Goal: Task Accomplishment & Management: Complete application form

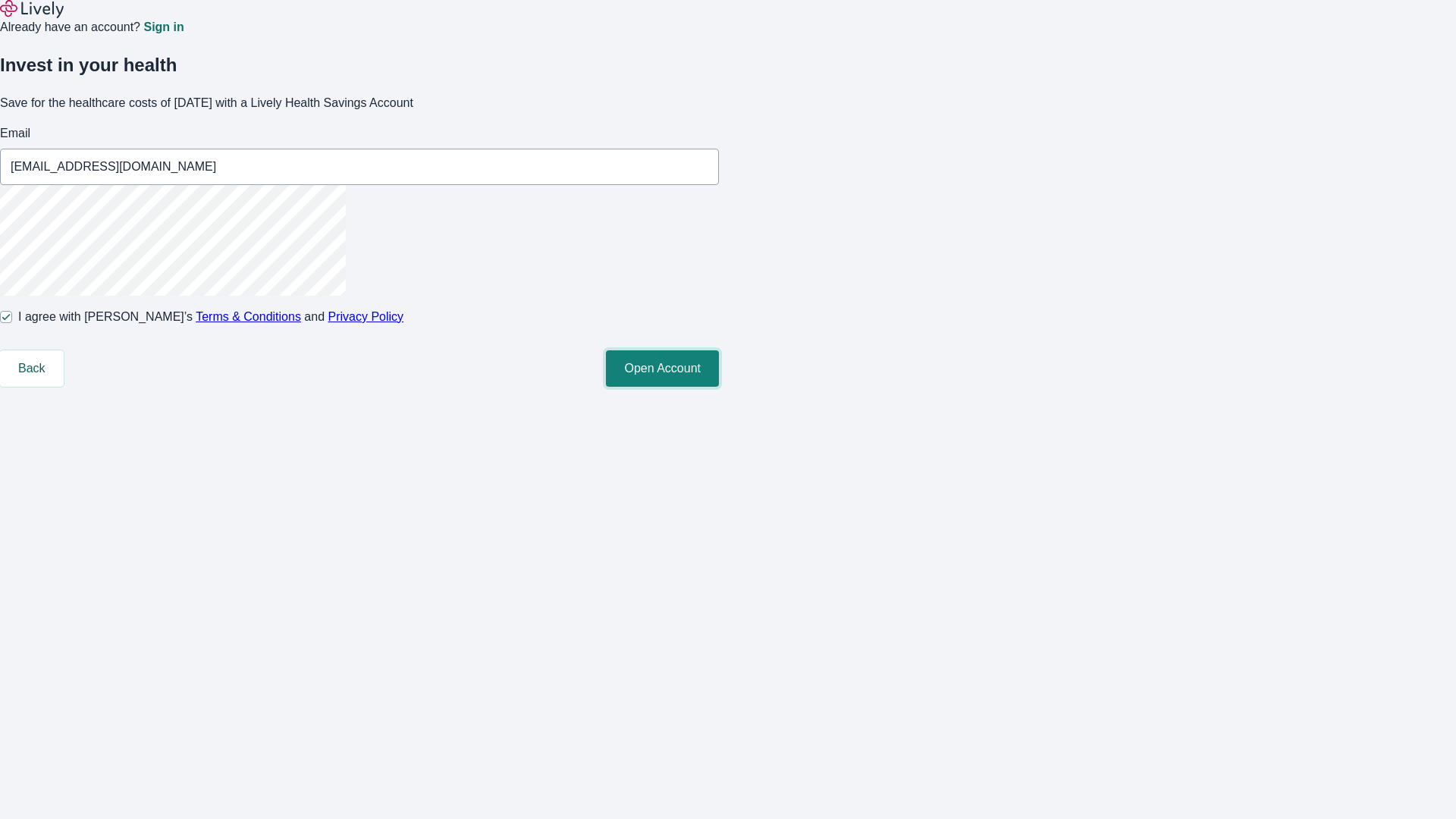
click at [719, 387] on button "Open Account" at bounding box center [662, 369] width 113 height 37
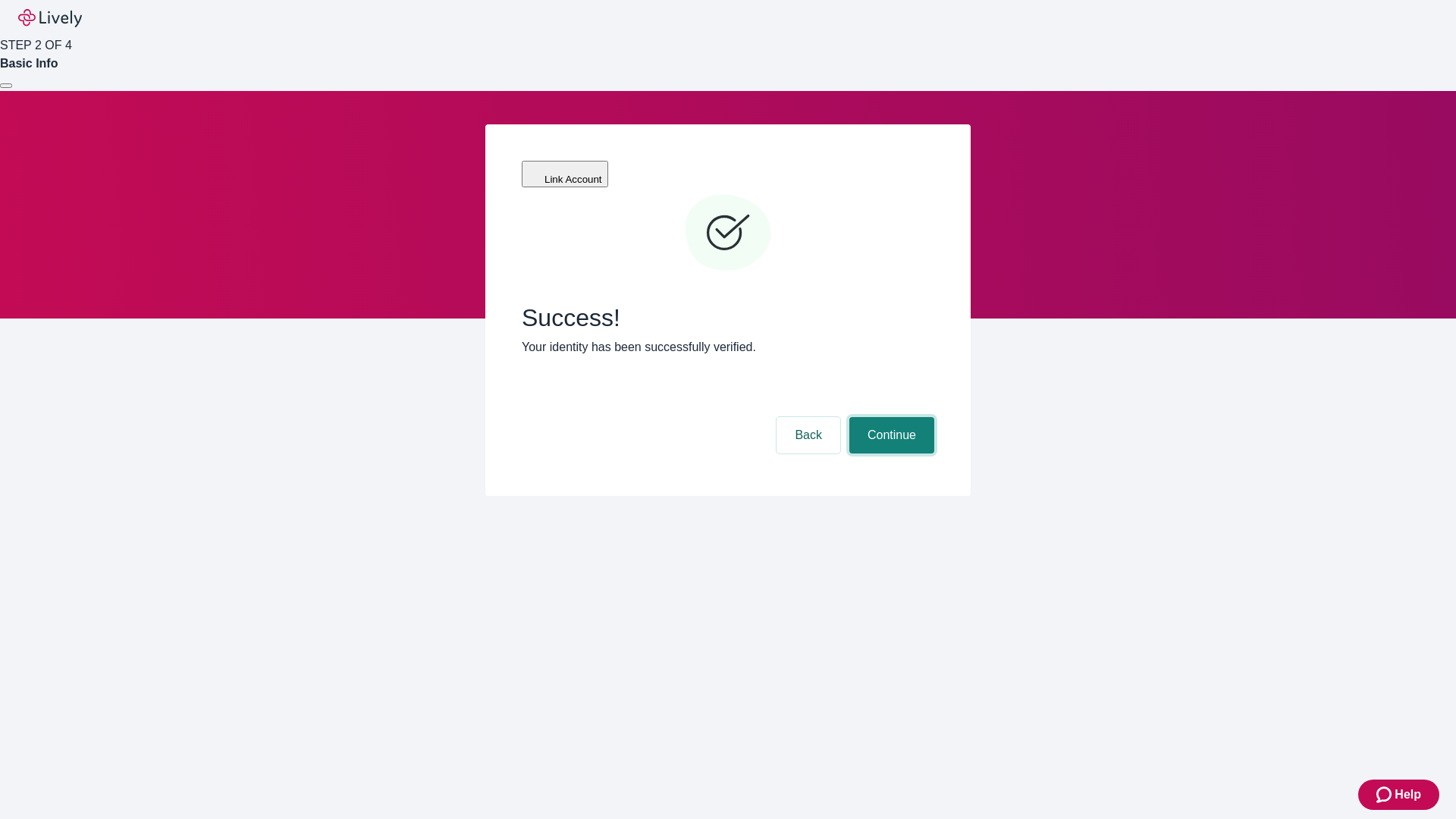
click at [890, 417] on button "Continue" at bounding box center [892, 435] width 85 height 37
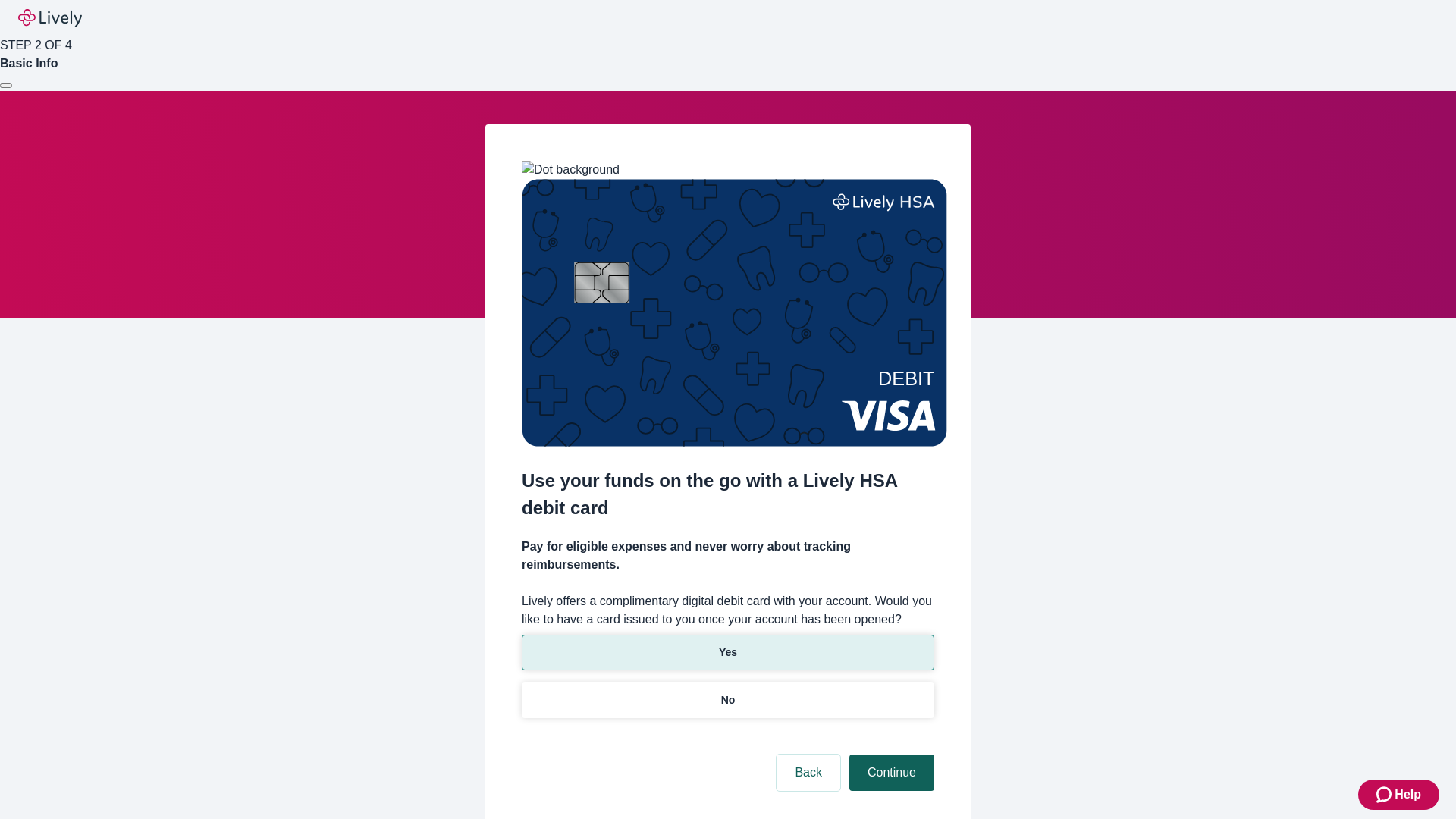
click at [727, 644] on p "Yes" at bounding box center [728, 652] width 18 height 16
click at [890, 755] on button "Continue" at bounding box center [892, 773] width 85 height 37
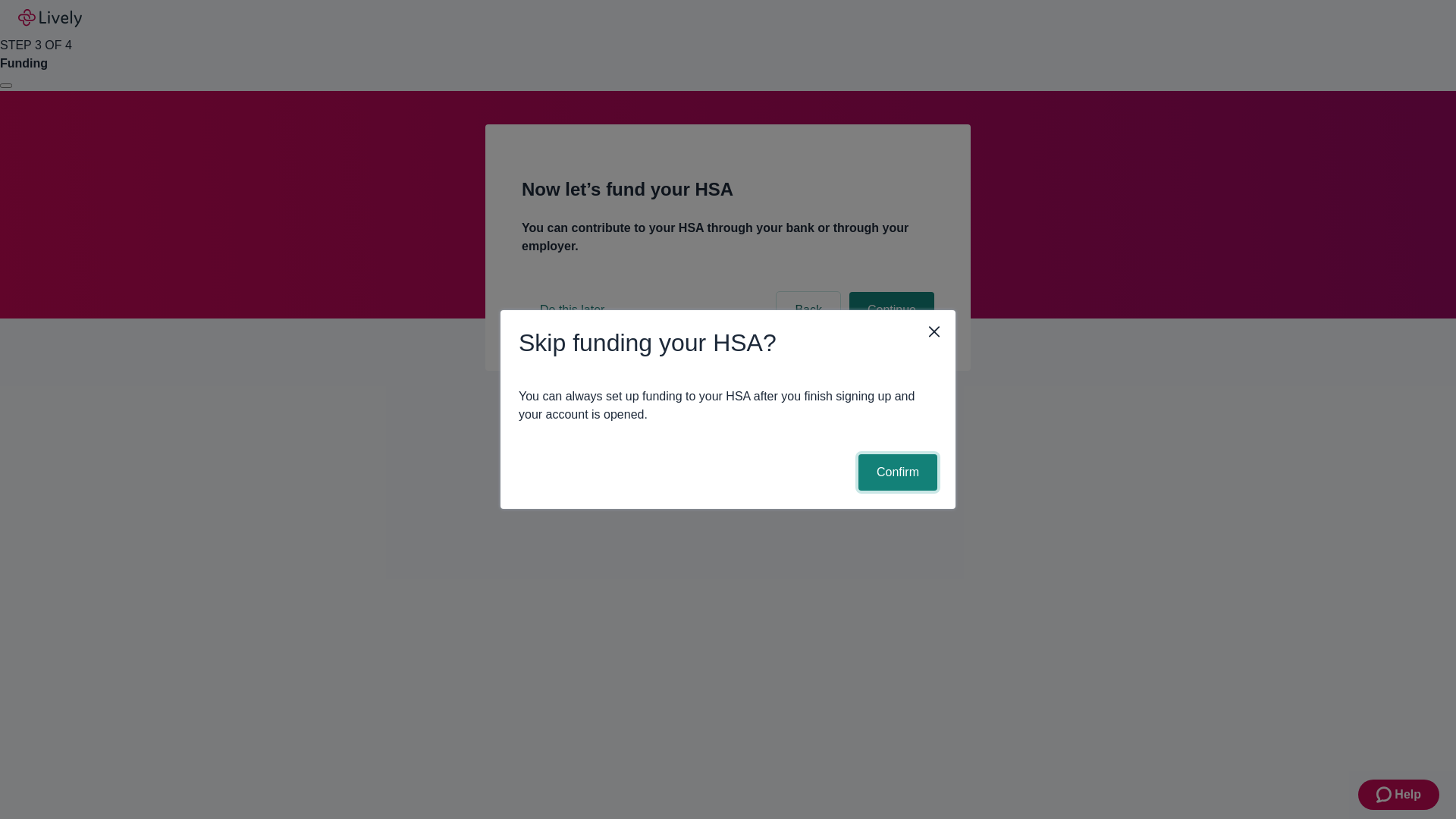
click at [896, 473] on button "Confirm" at bounding box center [897, 473] width 79 height 37
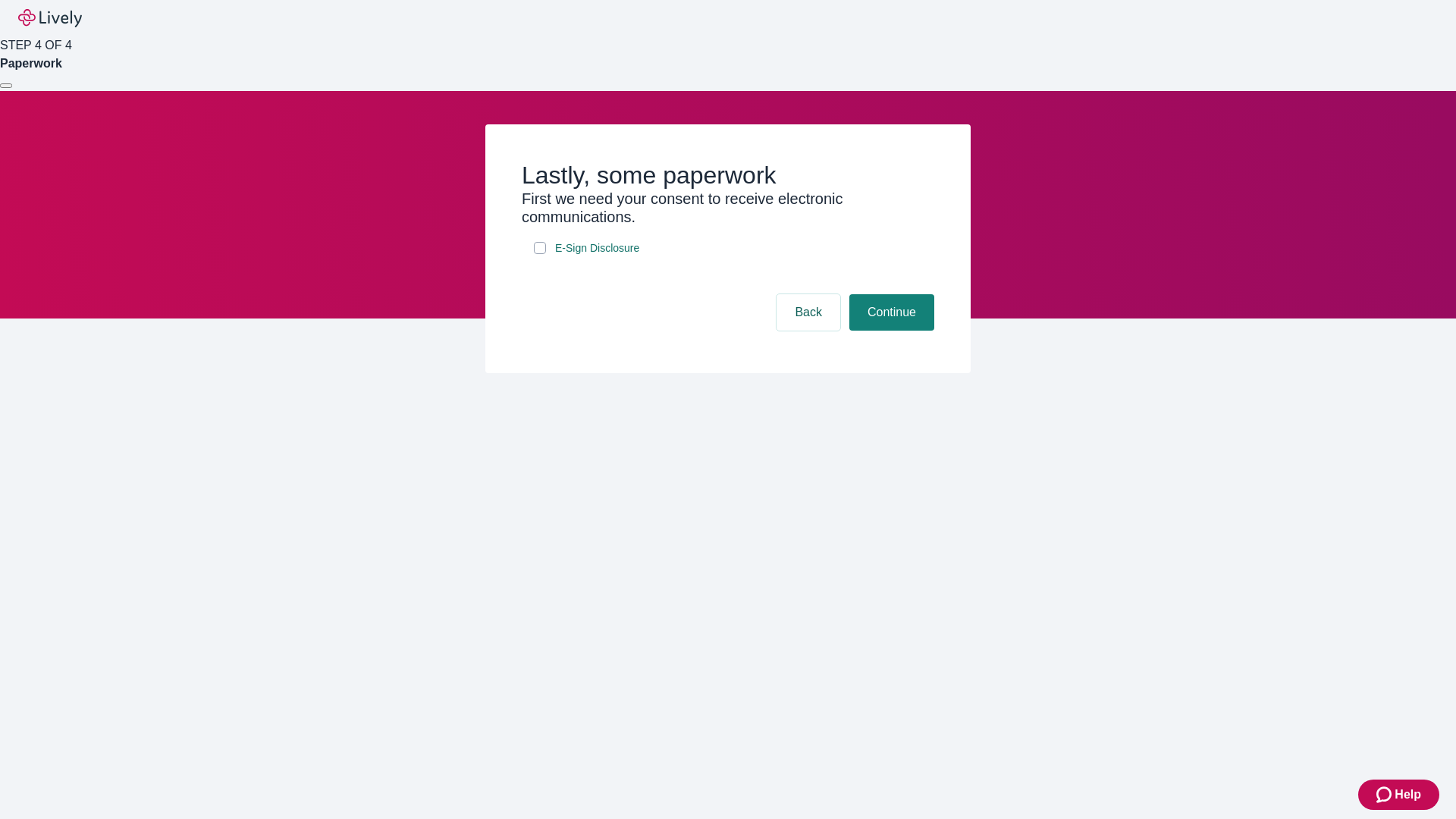
click at [540, 254] on input "E-Sign Disclosure" at bounding box center [539, 247] width 13 height 13
checkbox input "true"
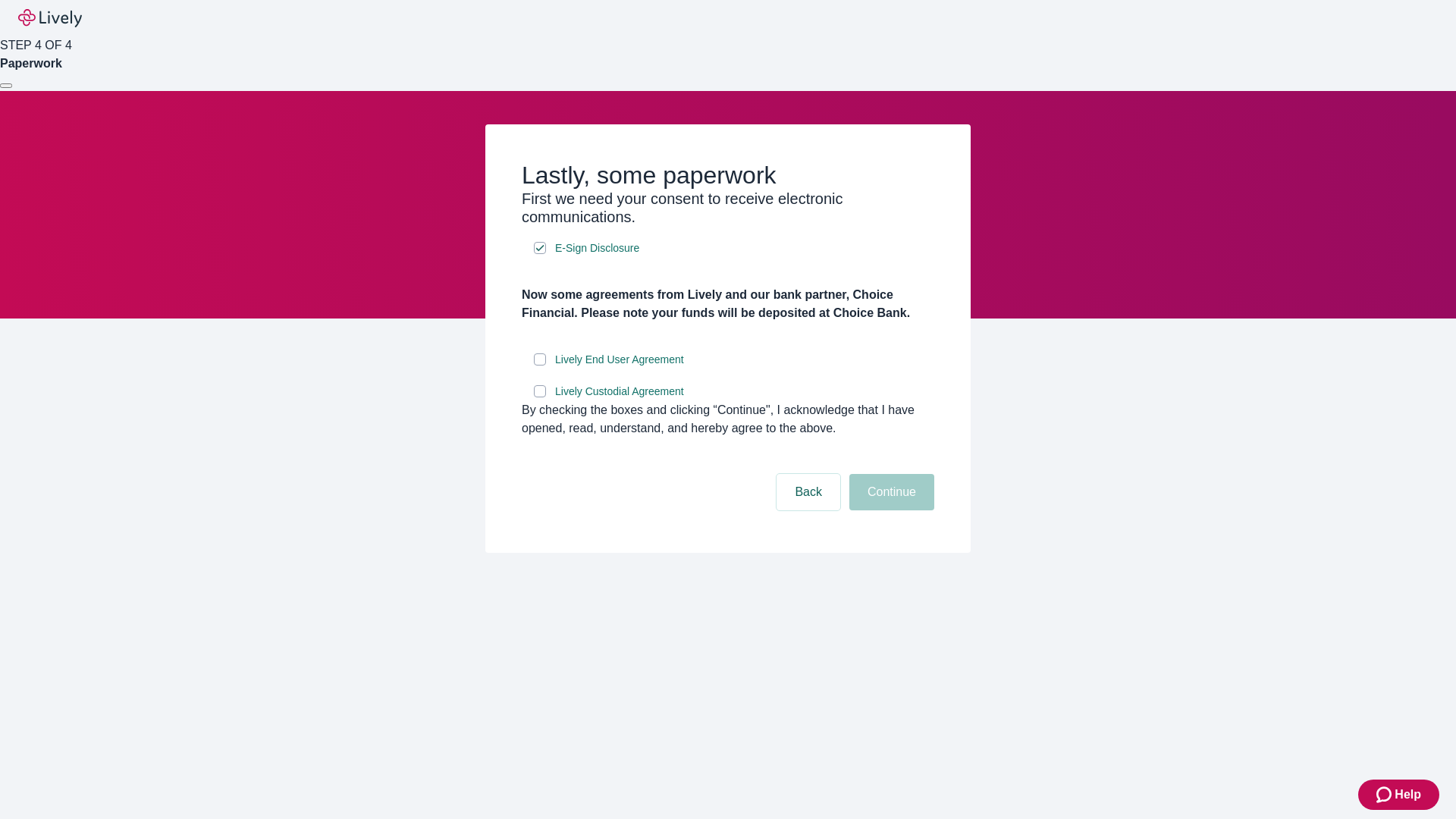
click at [540, 366] on input "Lively End User Agreement" at bounding box center [539, 359] width 13 height 13
checkbox input "true"
click at [540, 397] on input "Lively Custodial Agreement" at bounding box center [539, 391] width 13 height 13
checkbox input "true"
click at [890, 510] on button "Continue" at bounding box center [892, 492] width 85 height 37
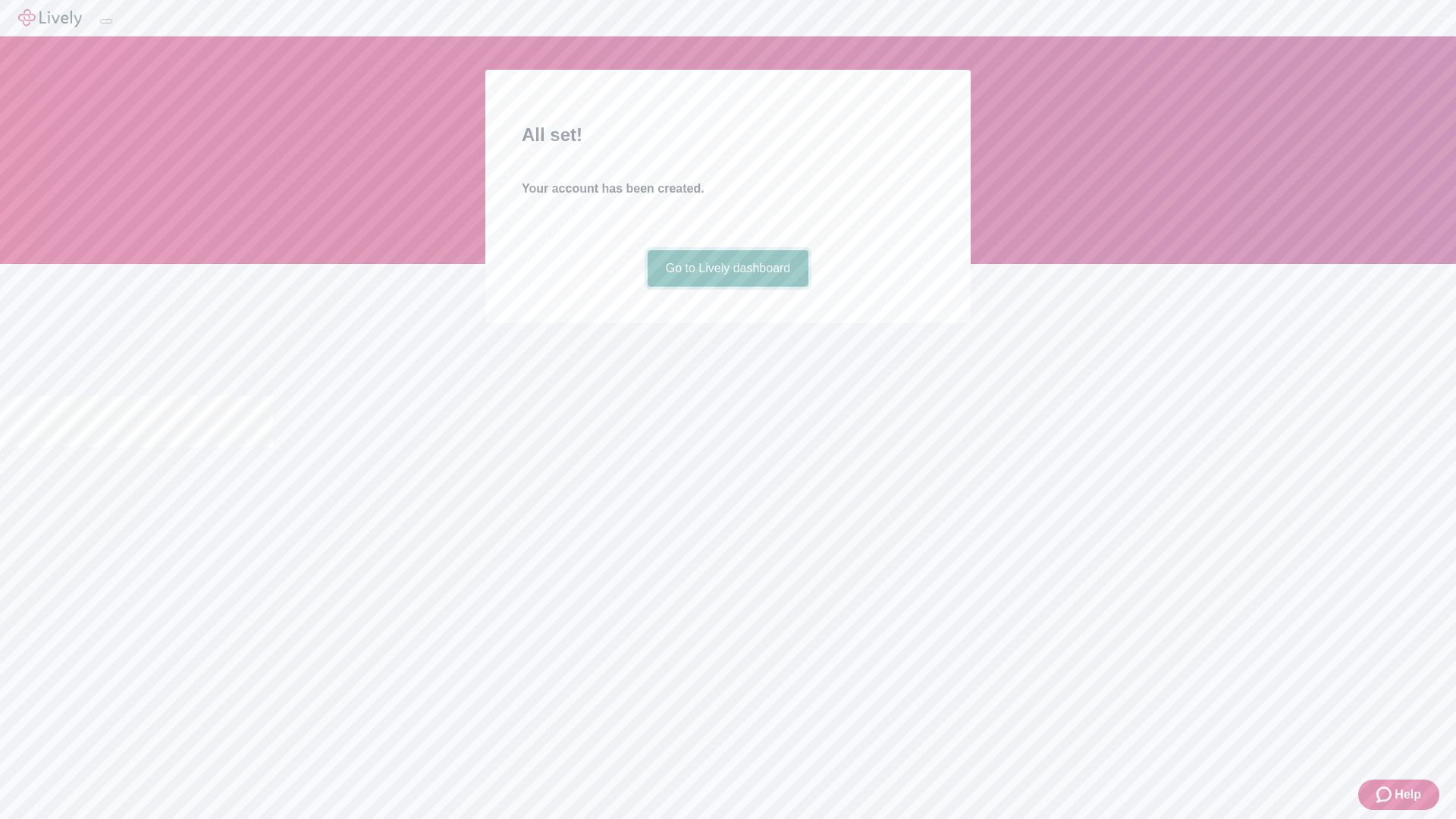
click at [727, 287] on link "Go to Lively dashboard" at bounding box center [729, 269] width 162 height 37
